Goal: Find specific page/section: Find specific page/section

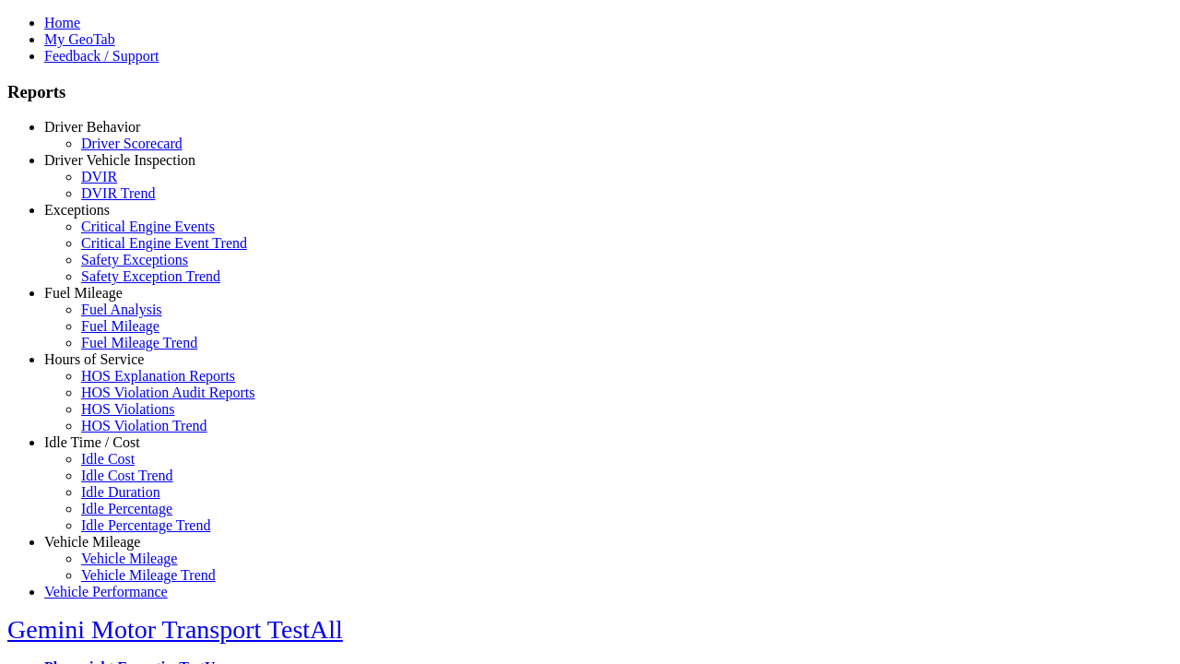
click at [106, 135] on link "Driver Behavior" at bounding box center [92, 127] width 96 height 16
click at [120, 151] on link "Driver Scorecard" at bounding box center [131, 143] width 101 height 16
